Goal: Check status: Check status

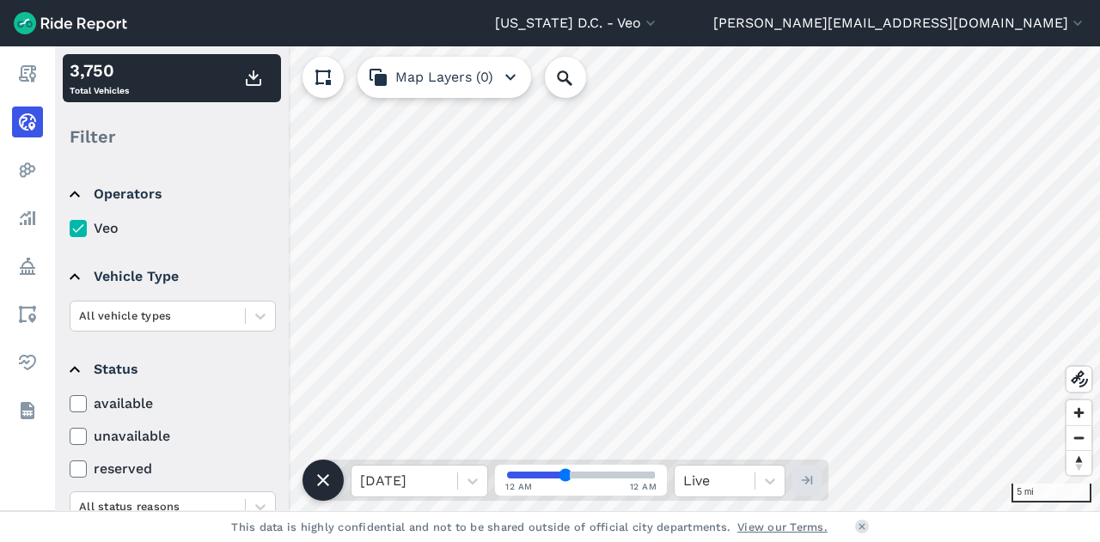
click at [78, 393] on label "available" at bounding box center [173, 403] width 206 height 21
click at [70, 393] on input "available" at bounding box center [70, 398] width 0 height 11
click at [77, 397] on icon at bounding box center [77, 403] width 15 height 17
click at [70, 397] on input "available" at bounding box center [70, 398] width 0 height 11
click at [77, 397] on icon at bounding box center [77, 403] width 15 height 17
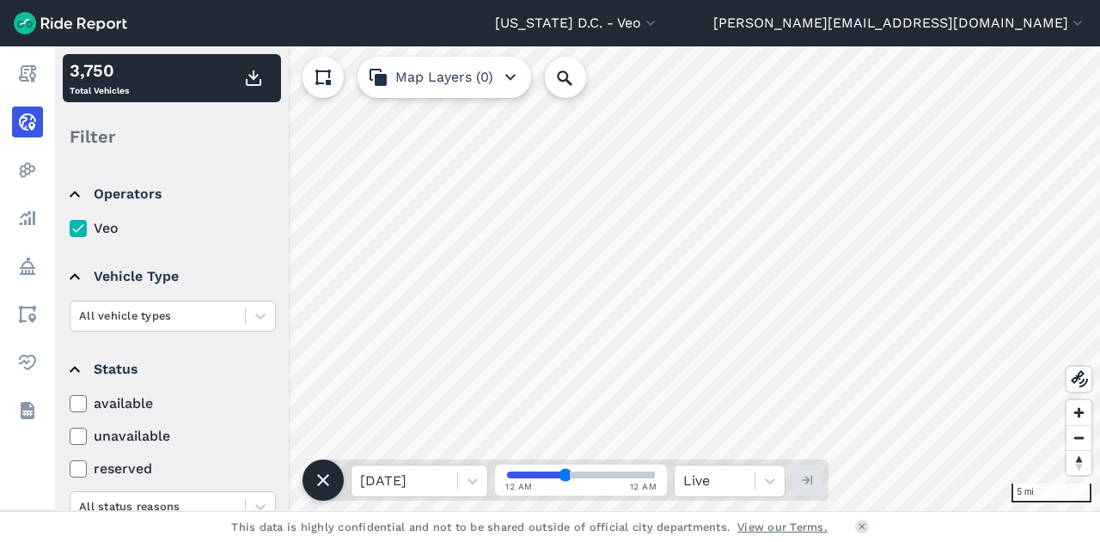
click at [70, 397] on input "available" at bounding box center [70, 398] width 0 height 11
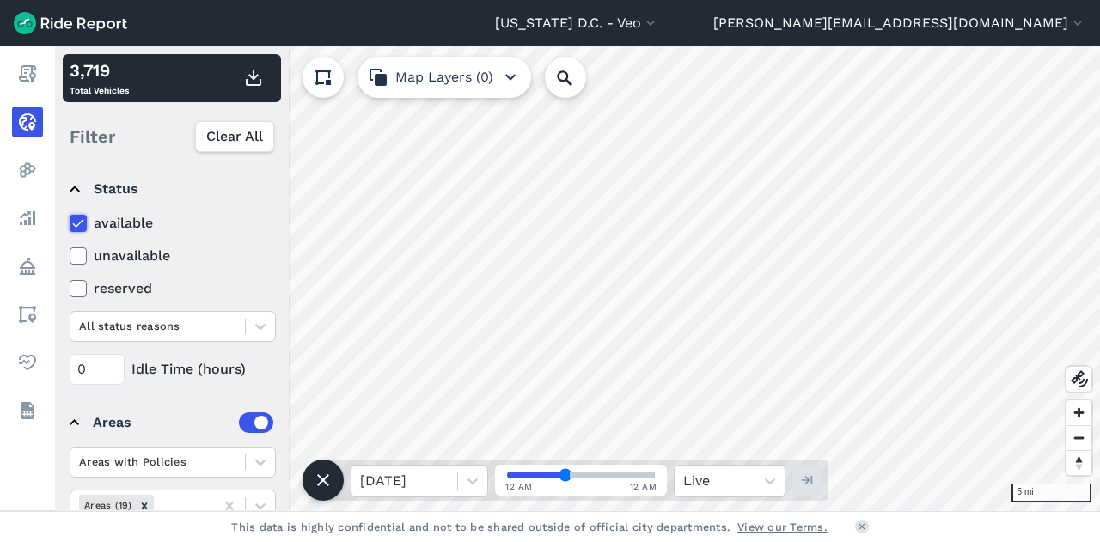
scroll to position [249, 0]
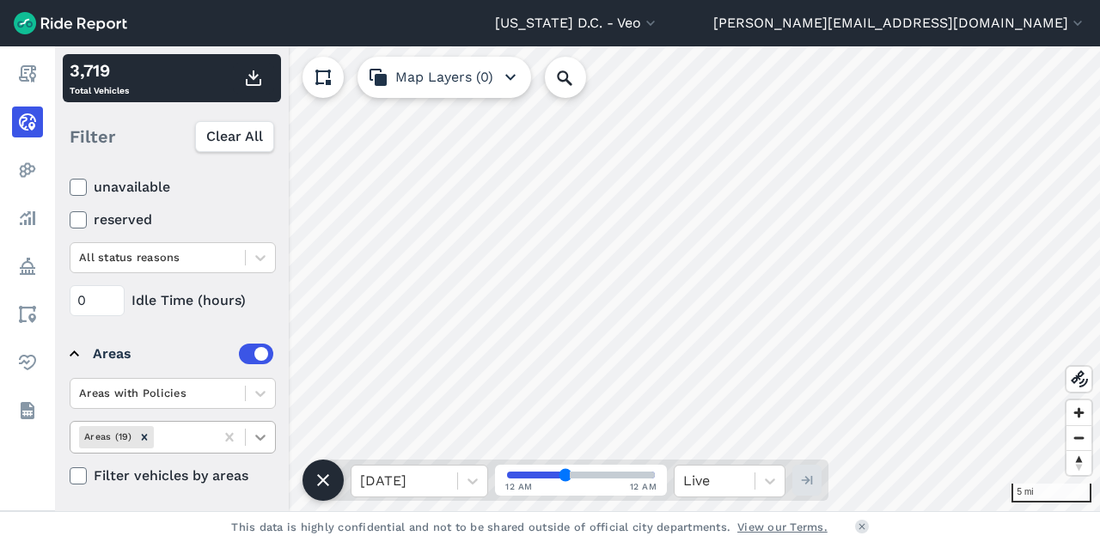
click at [263, 429] on icon at bounding box center [260, 437] width 17 height 17
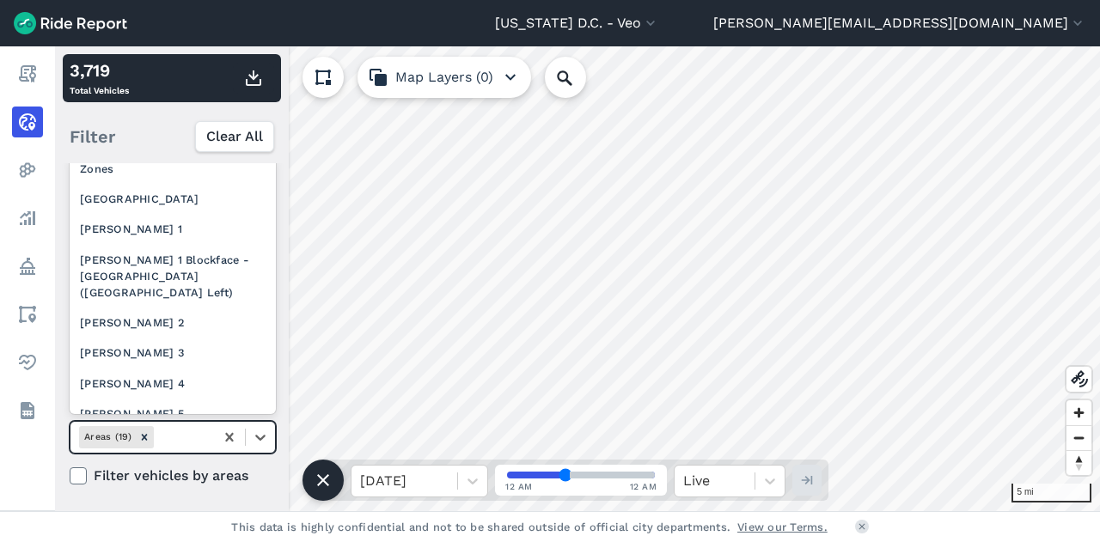
scroll to position [241, 0]
click at [146, 337] on div "[PERSON_NAME] 2" at bounding box center [173, 322] width 206 height 30
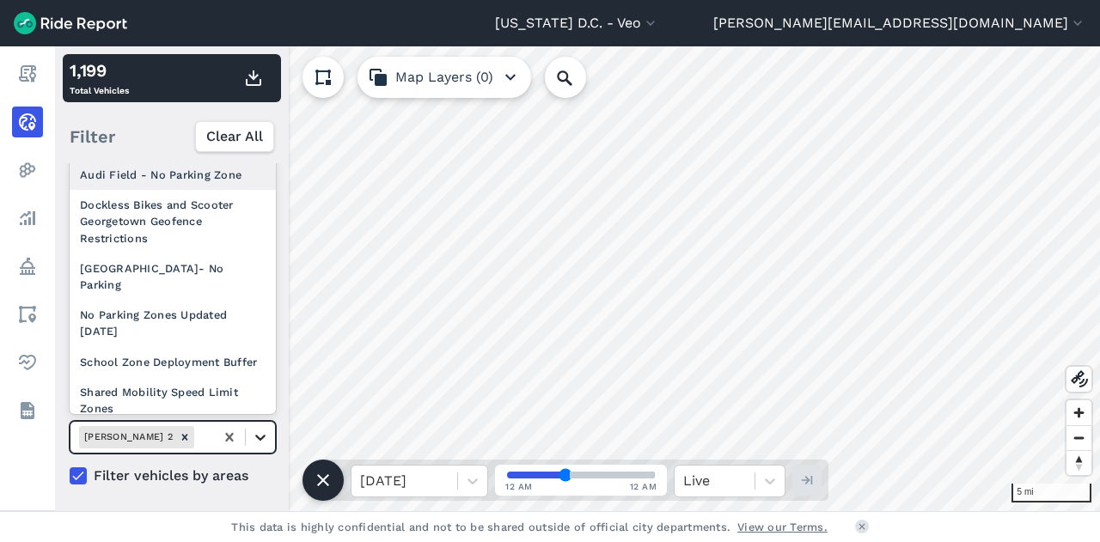
click at [258, 435] on icon at bounding box center [260, 438] width 10 height 6
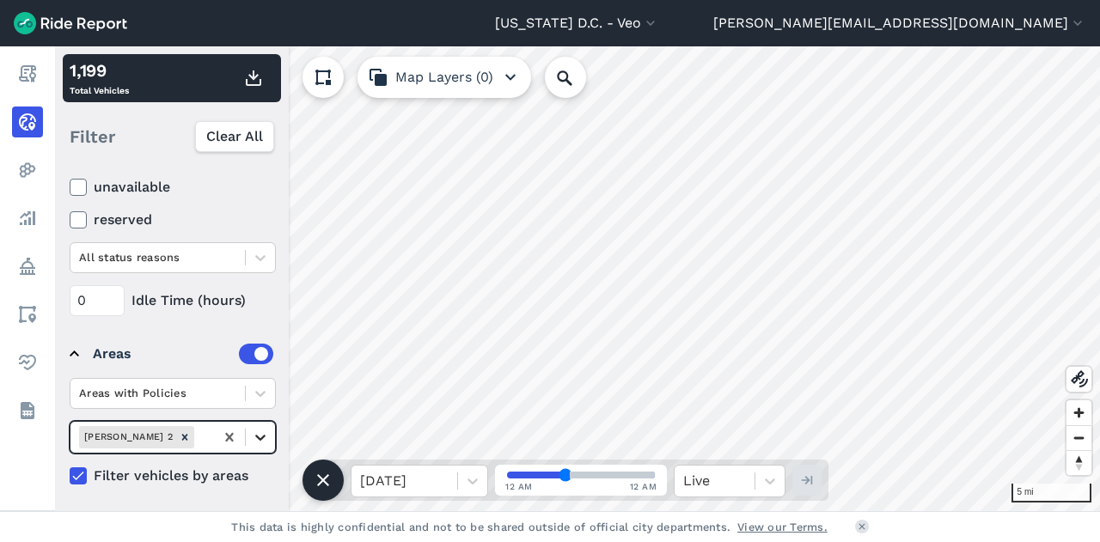
click at [259, 429] on icon at bounding box center [260, 437] width 17 height 17
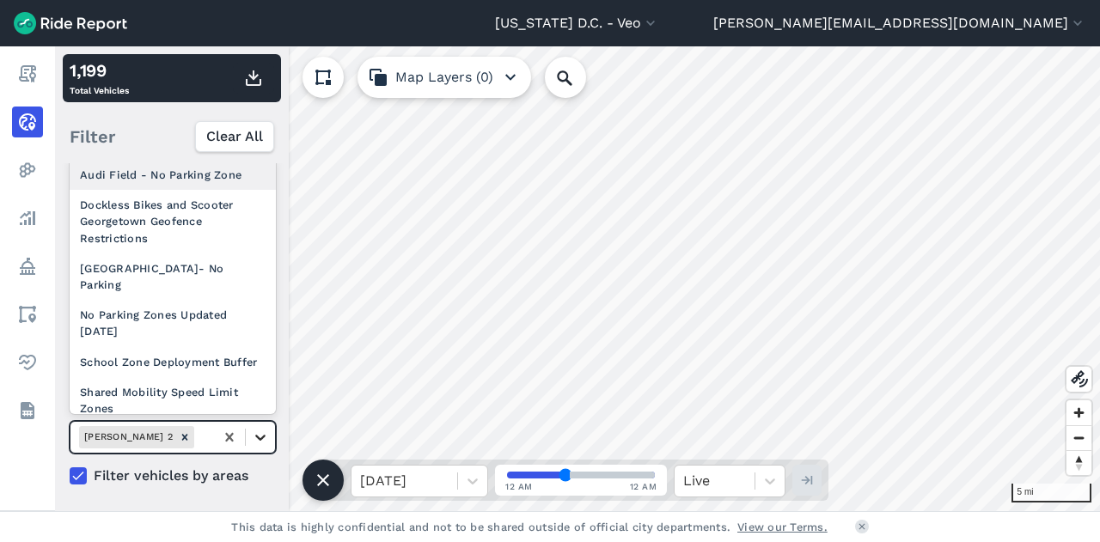
click at [263, 435] on icon at bounding box center [260, 438] width 10 height 6
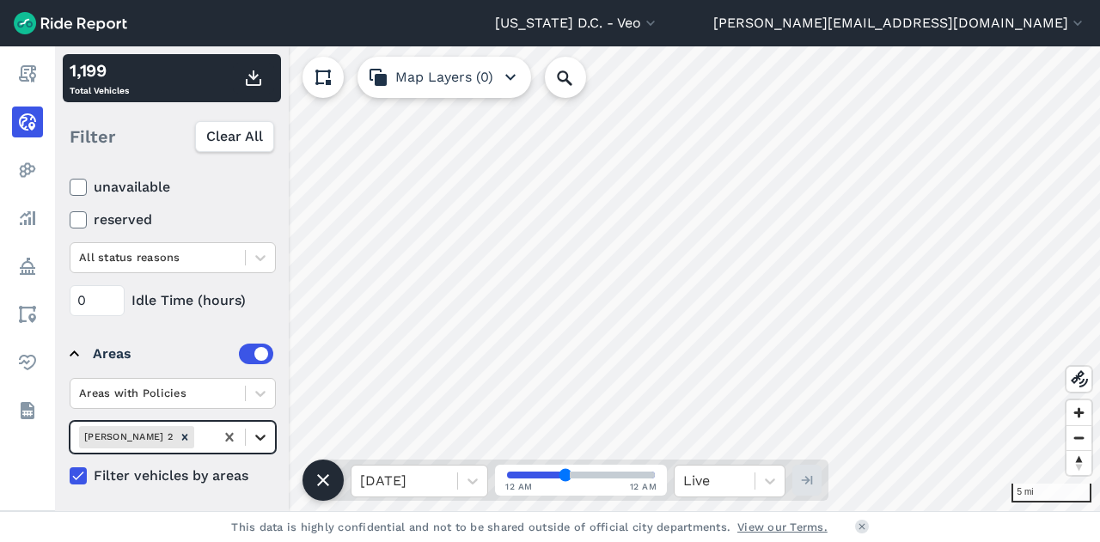
click at [256, 429] on icon at bounding box center [260, 437] width 17 height 17
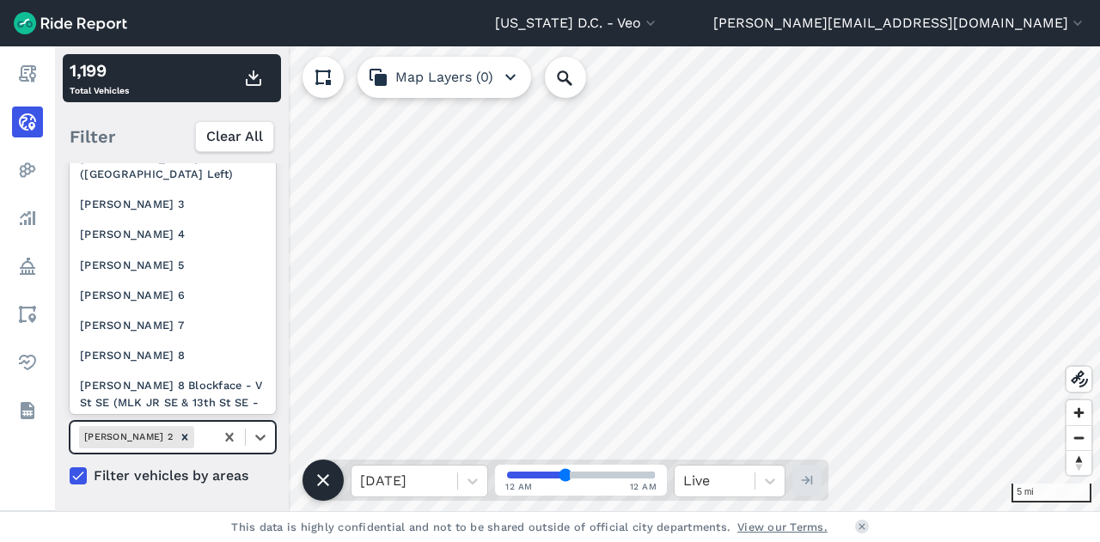
scroll to position [357, 0]
click at [163, 220] on div "[PERSON_NAME] 3" at bounding box center [173, 205] width 206 height 30
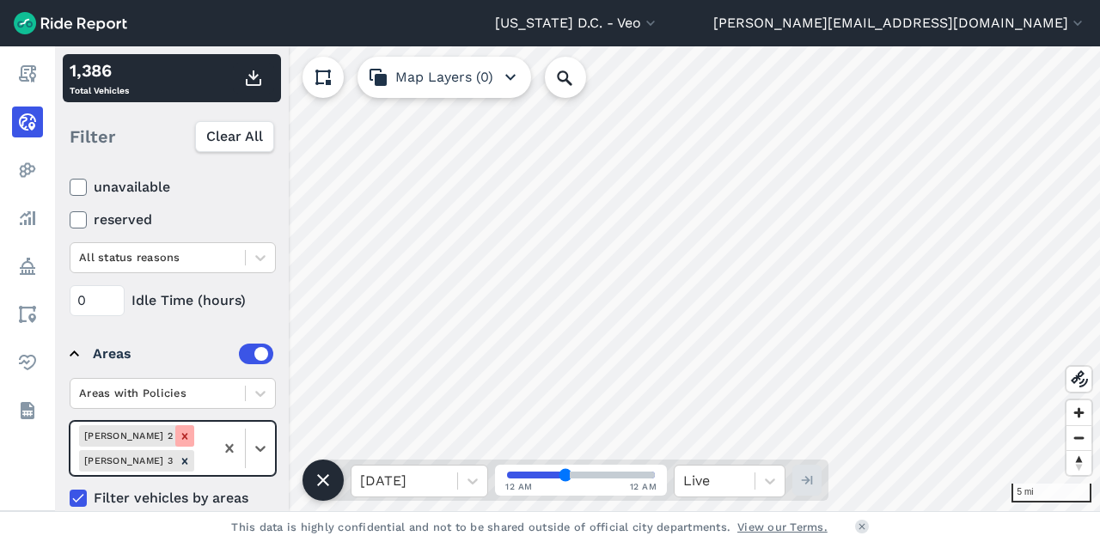
click at [175, 425] on div "Remove Ward 2" at bounding box center [184, 435] width 19 height 21
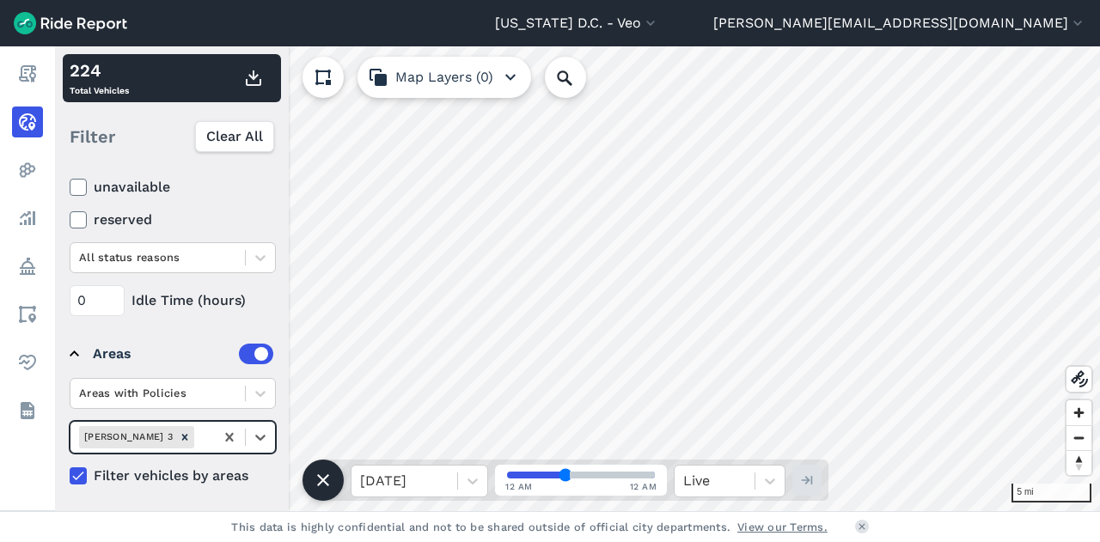
click at [175, 426] on div "Remove Ward 3" at bounding box center [184, 436] width 19 height 21
